Goal: Navigation & Orientation: Find specific page/section

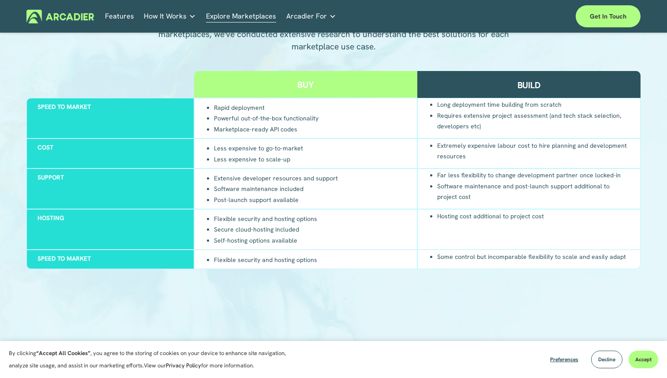
scroll to position [848, 0]
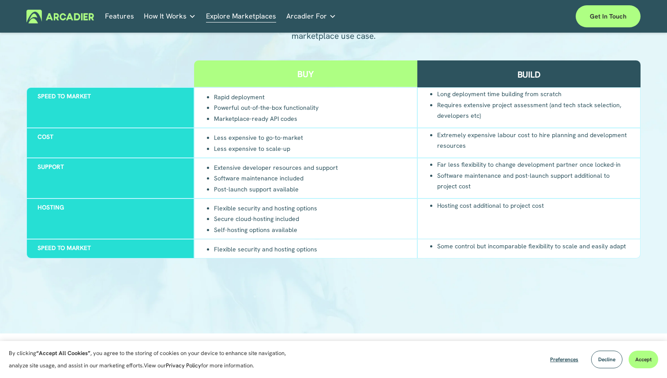
click at [0, 0] on div "Why Arcadier Intuitive marketplaces tailored to your business needs." at bounding box center [0, 0] width 0 height 0
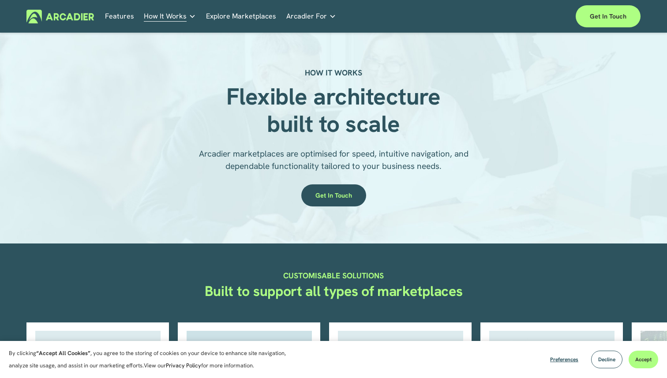
click at [228, 18] on link "Explore Marketplaces" at bounding box center [241, 17] width 70 height 14
